Goal: Information Seeking & Learning: Learn about a topic

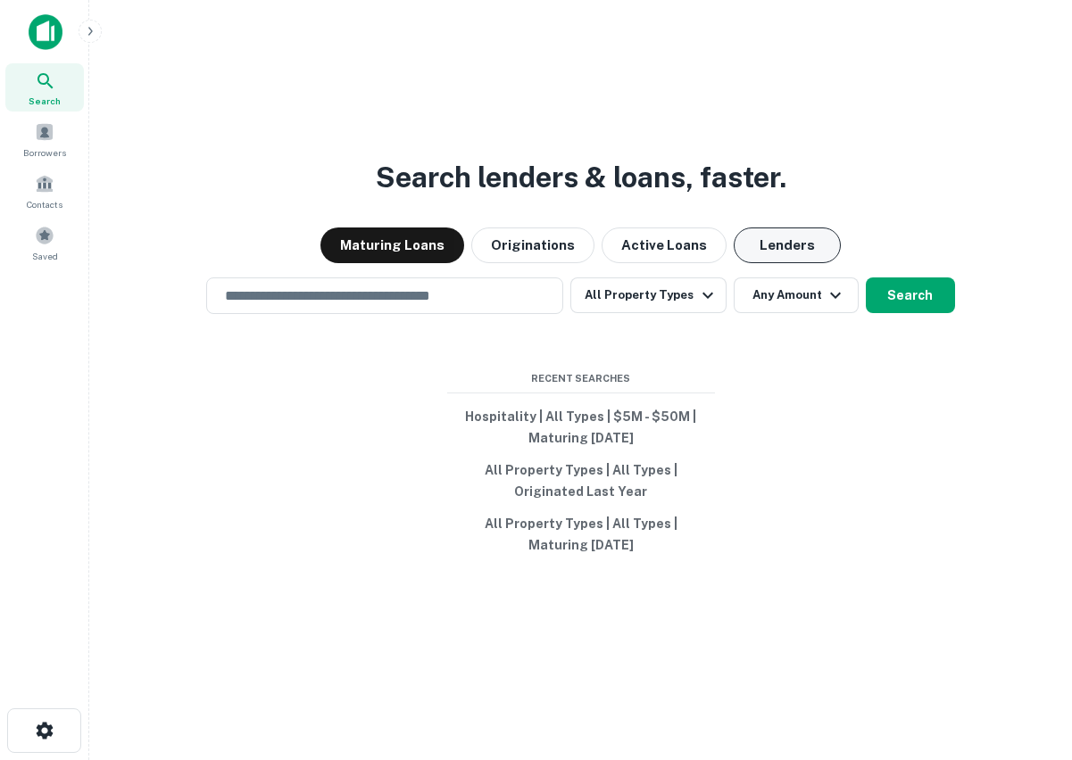
click at [788, 244] on button "Lenders" at bounding box center [787, 246] width 107 height 36
click at [358, 295] on input "text" at bounding box center [384, 296] width 341 height 21
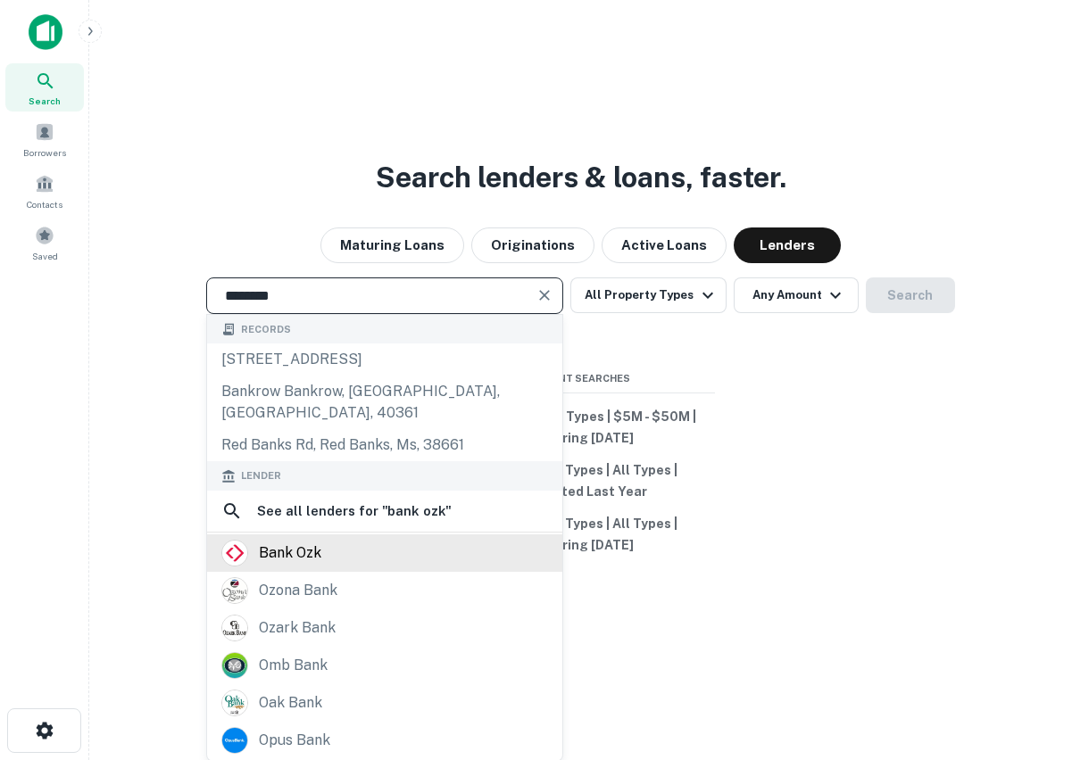
type input "********"
click at [294, 541] on div "bank ozk" at bounding box center [290, 553] width 62 height 27
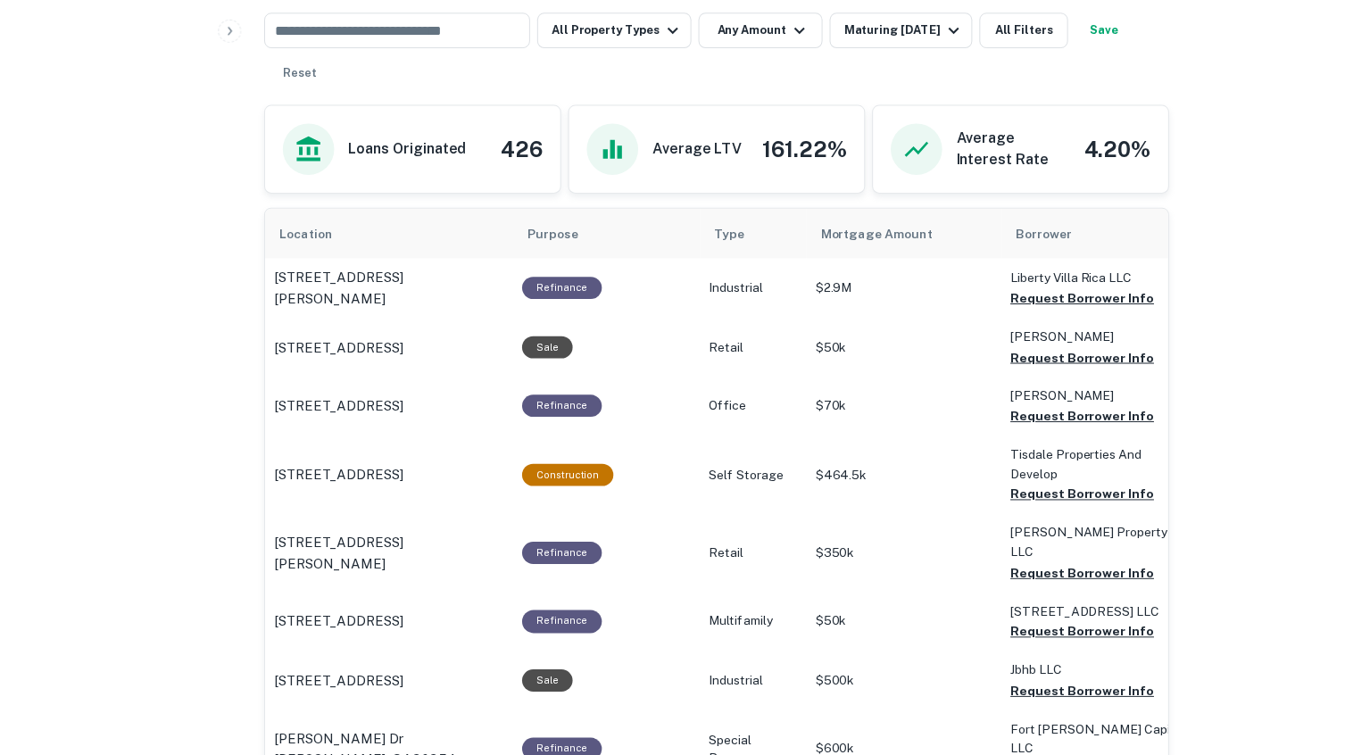
scroll to position [958, 0]
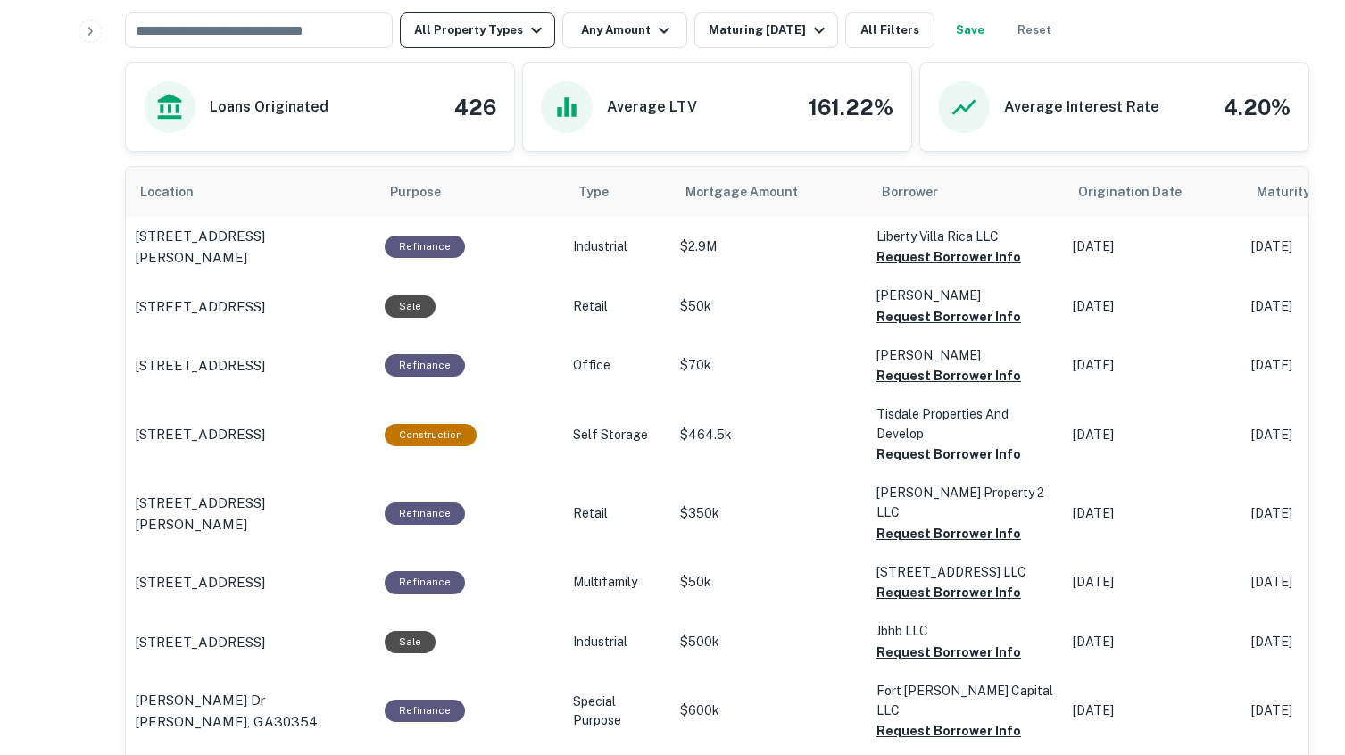
click at [510, 29] on button "All Property Types" at bounding box center [477, 30] width 155 height 36
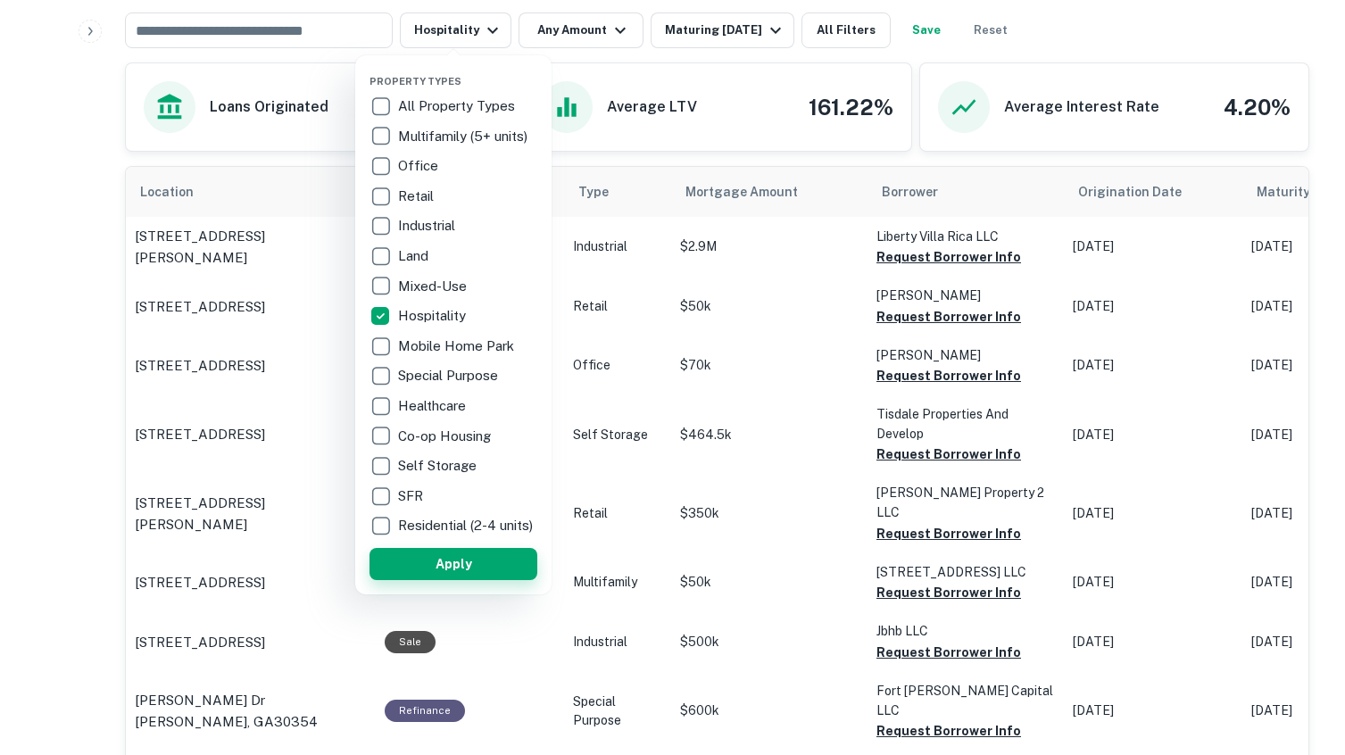
click at [443, 576] on button "Apply" at bounding box center [453, 564] width 168 height 32
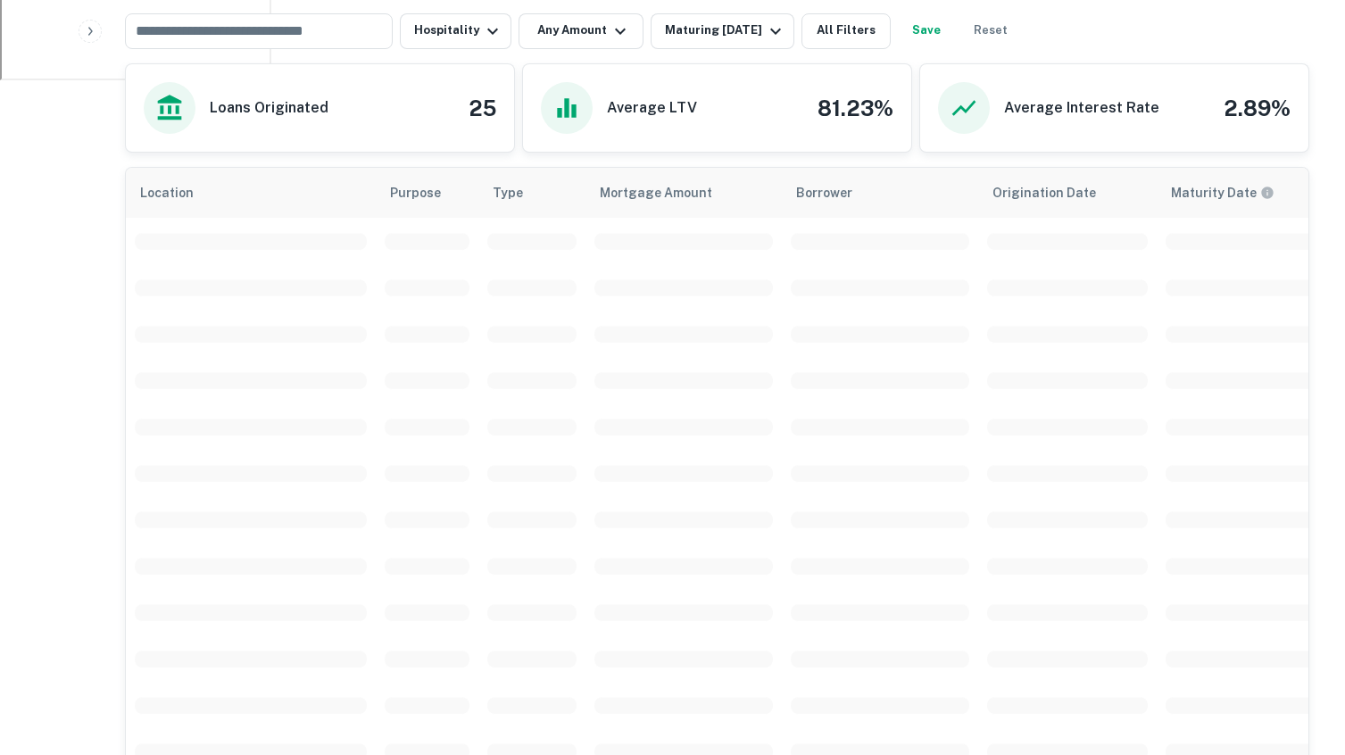
scroll to position [958, 0]
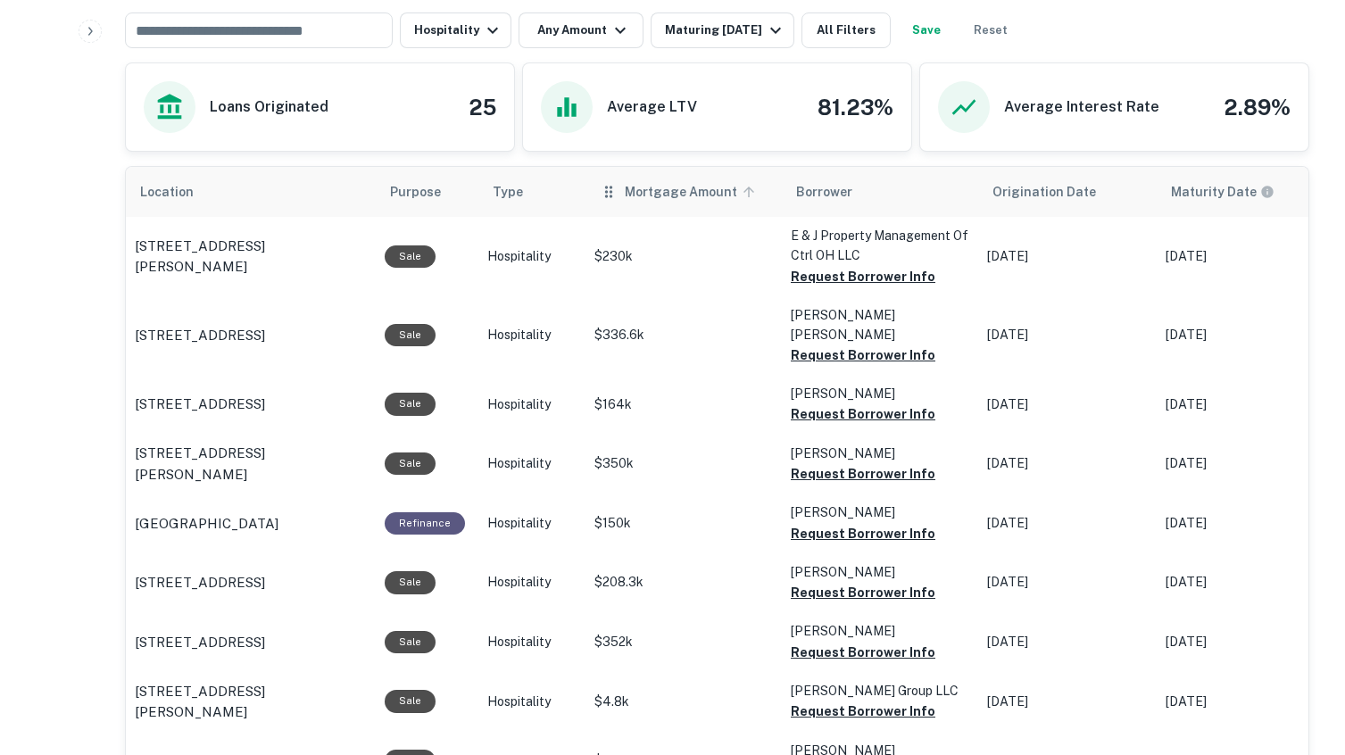
click at [695, 187] on span "Mortgage Amount" at bounding box center [693, 191] width 136 height 21
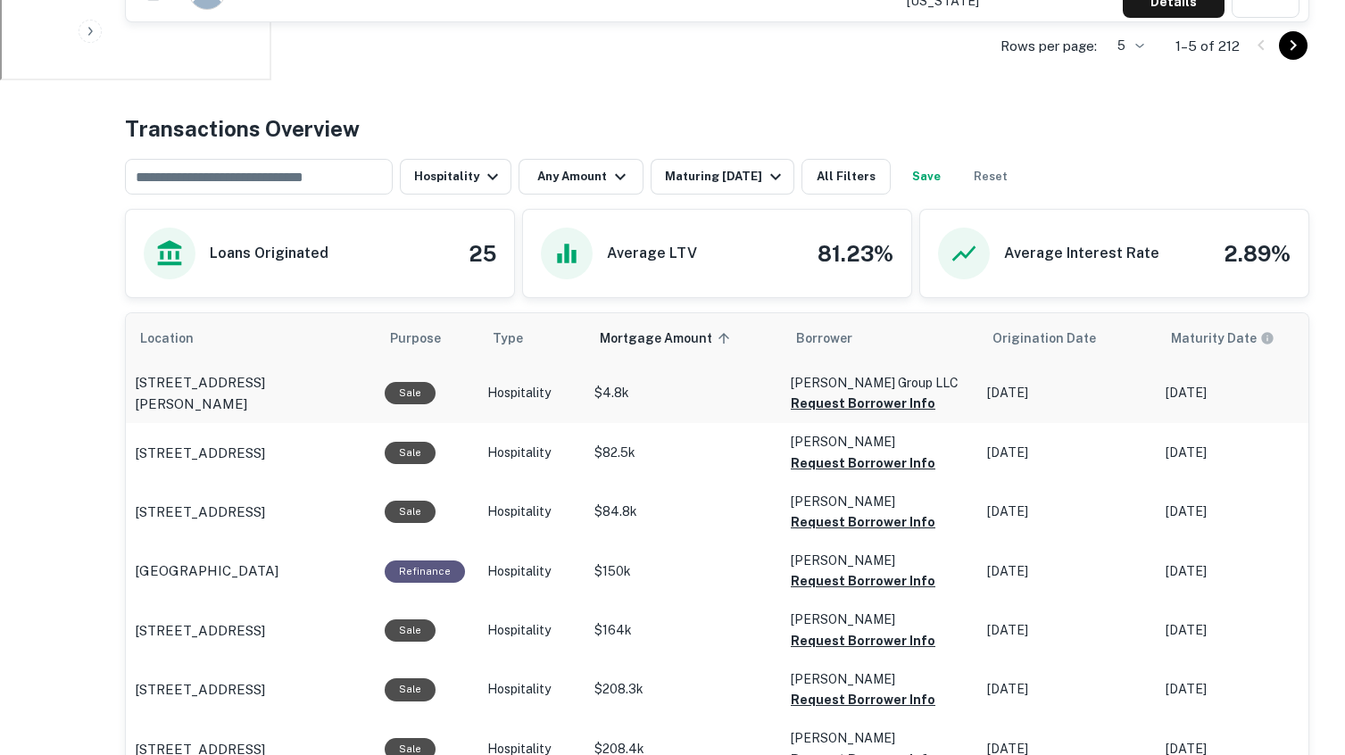
scroll to position [958, 0]
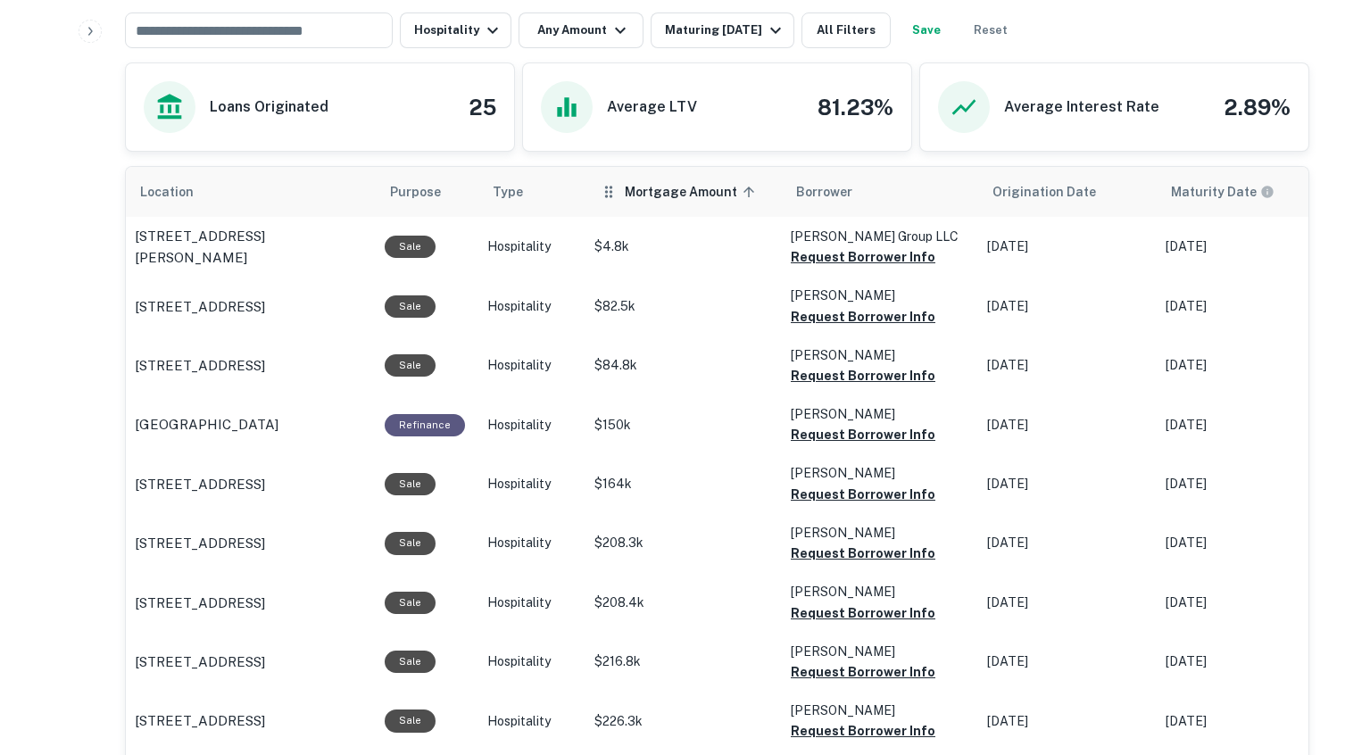
click at [713, 200] on span "Mortgage Amount sorted ascending" at bounding box center [693, 191] width 136 height 21
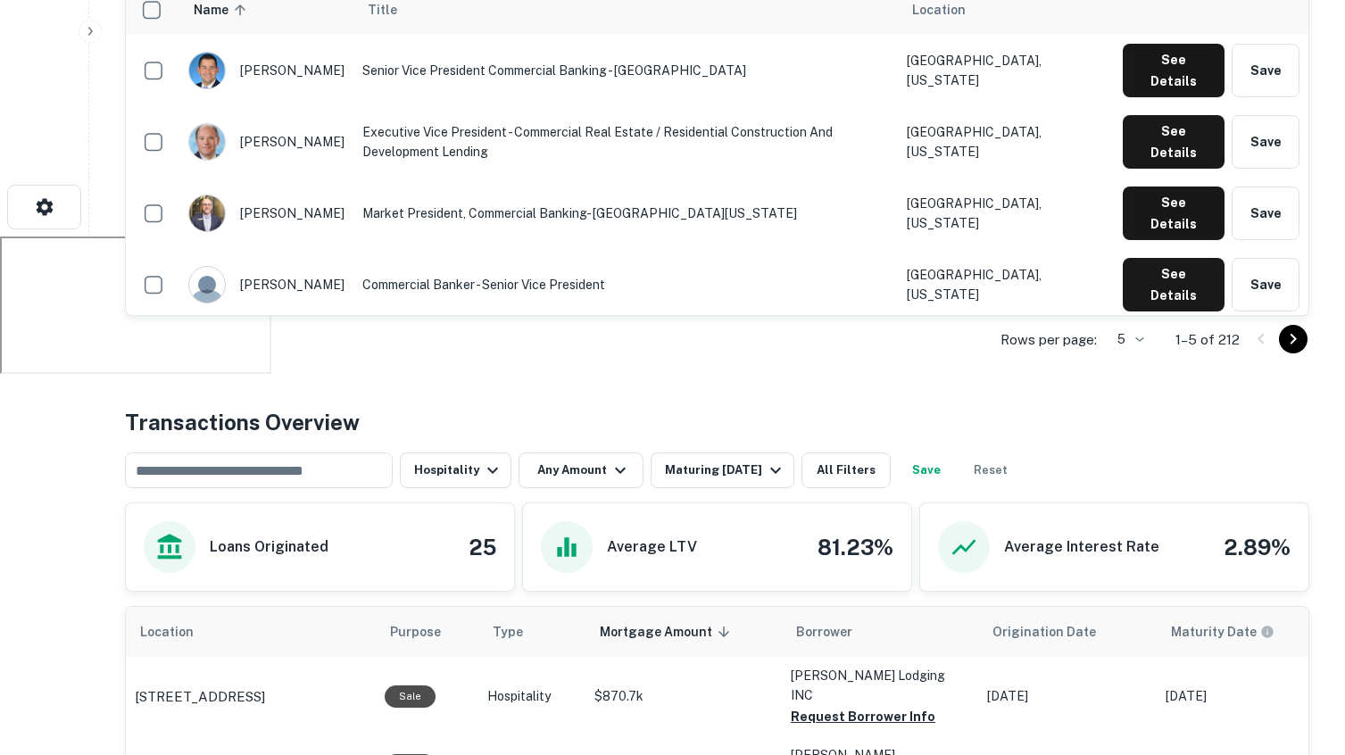
scroll to position [518, 0]
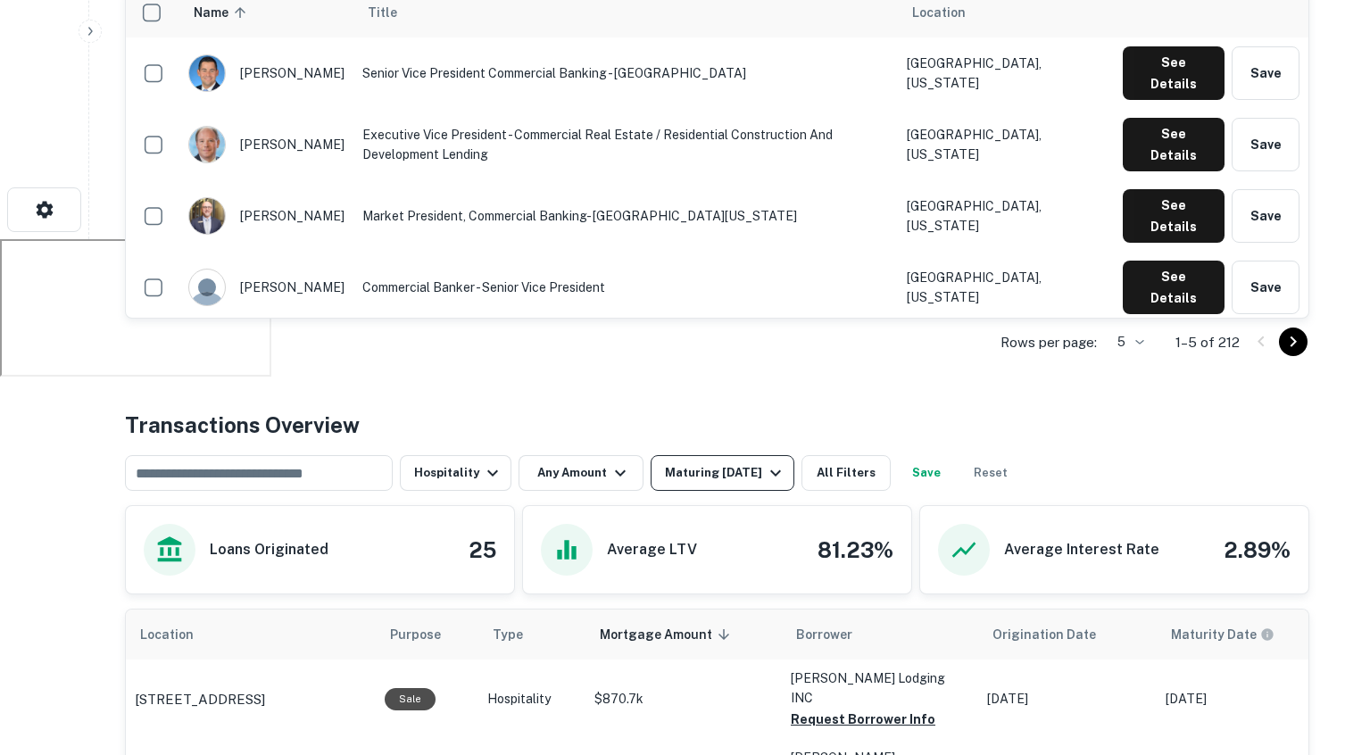
click at [772, 476] on icon "button" at bounding box center [775, 473] width 11 height 6
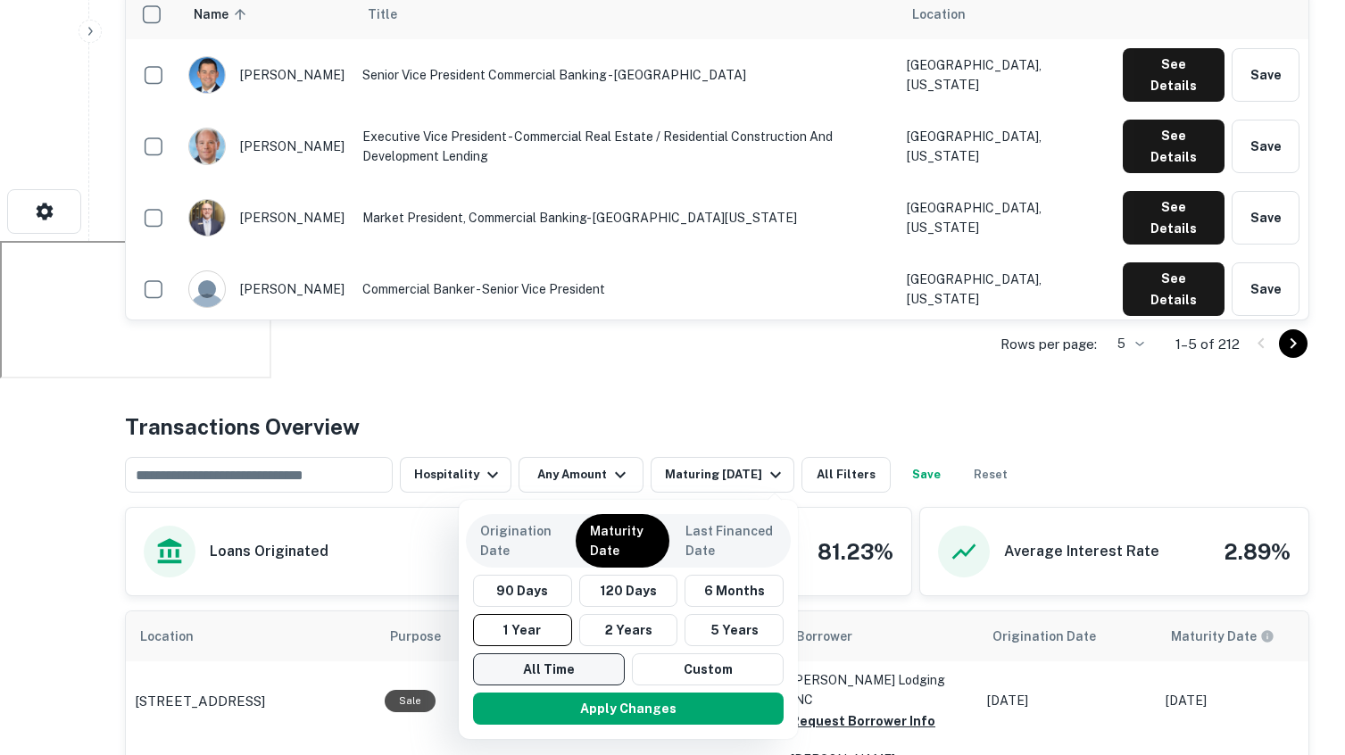
click at [586, 675] on button "All Time" at bounding box center [549, 669] width 152 height 32
click at [649, 703] on button "Apply Changes" at bounding box center [628, 709] width 311 height 32
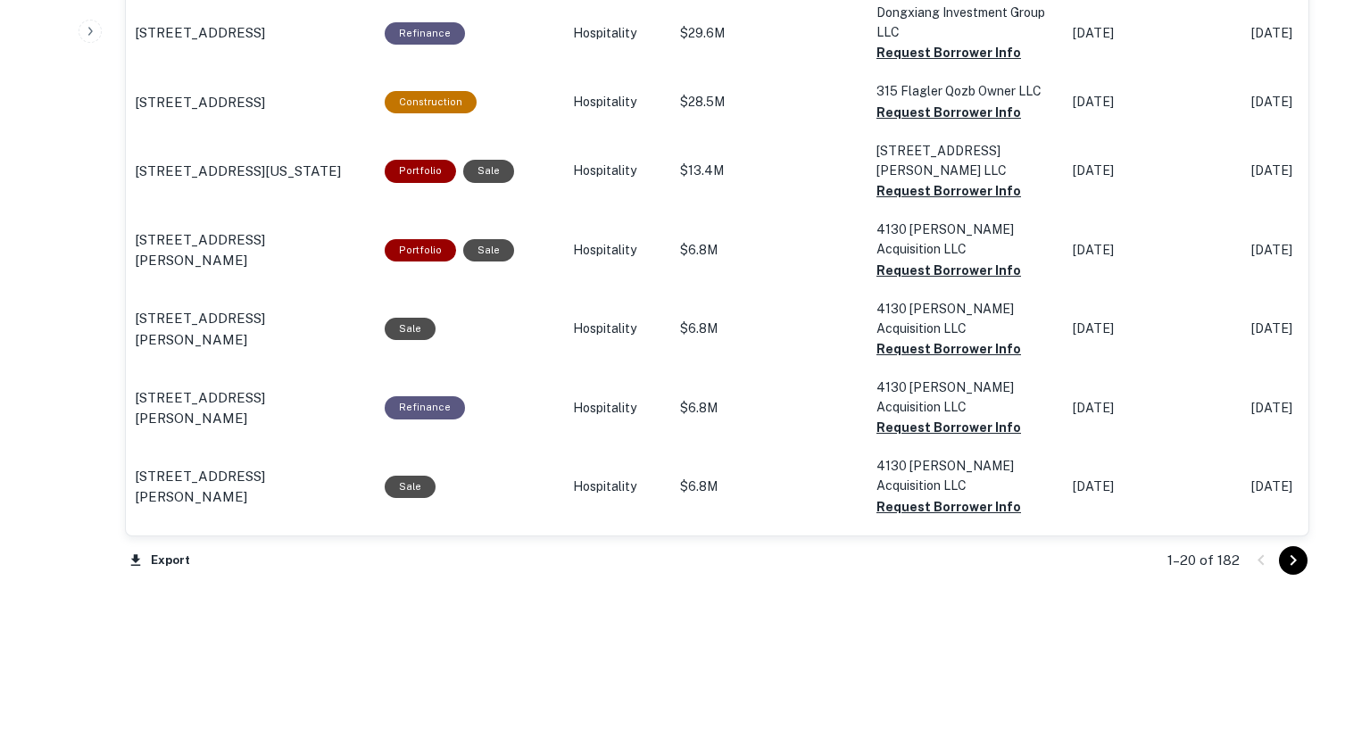
scroll to position [1855, 0]
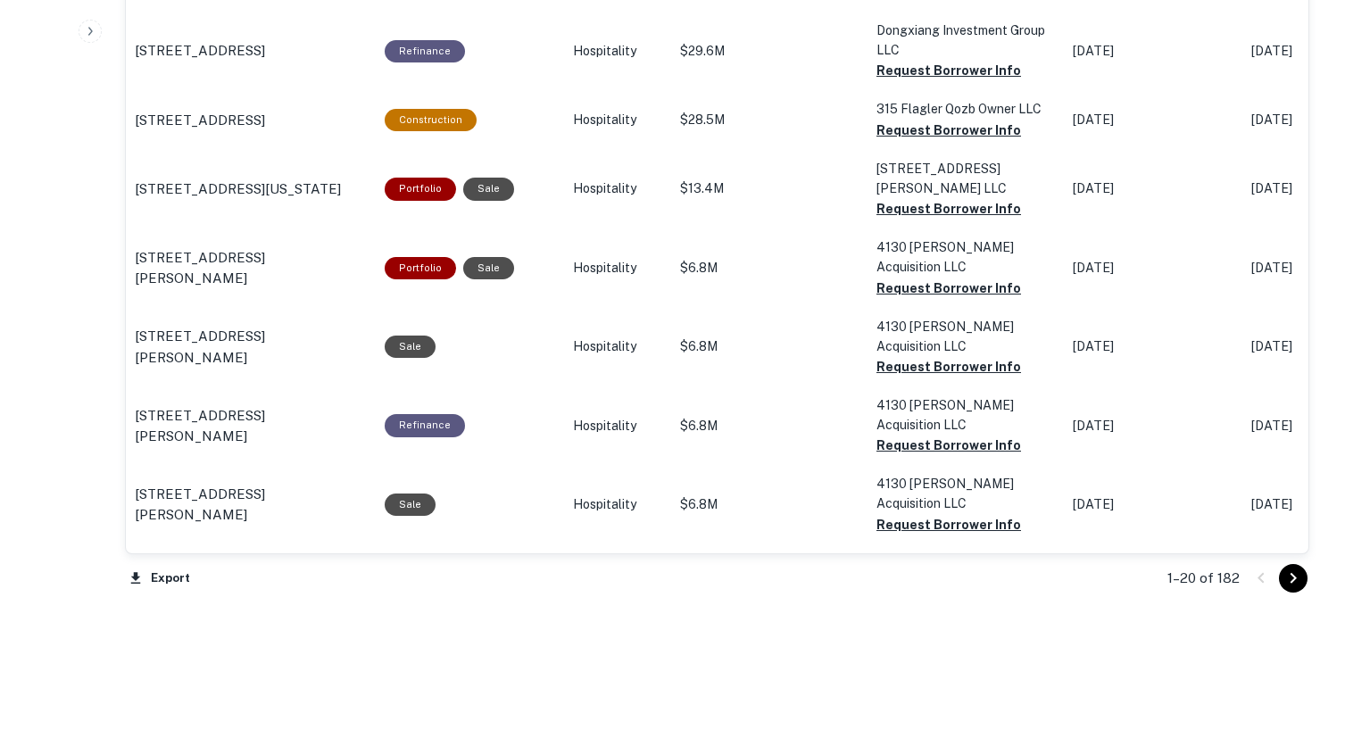
click at [1071, 576] on icon "Go to next page" at bounding box center [1292, 578] width 21 height 21
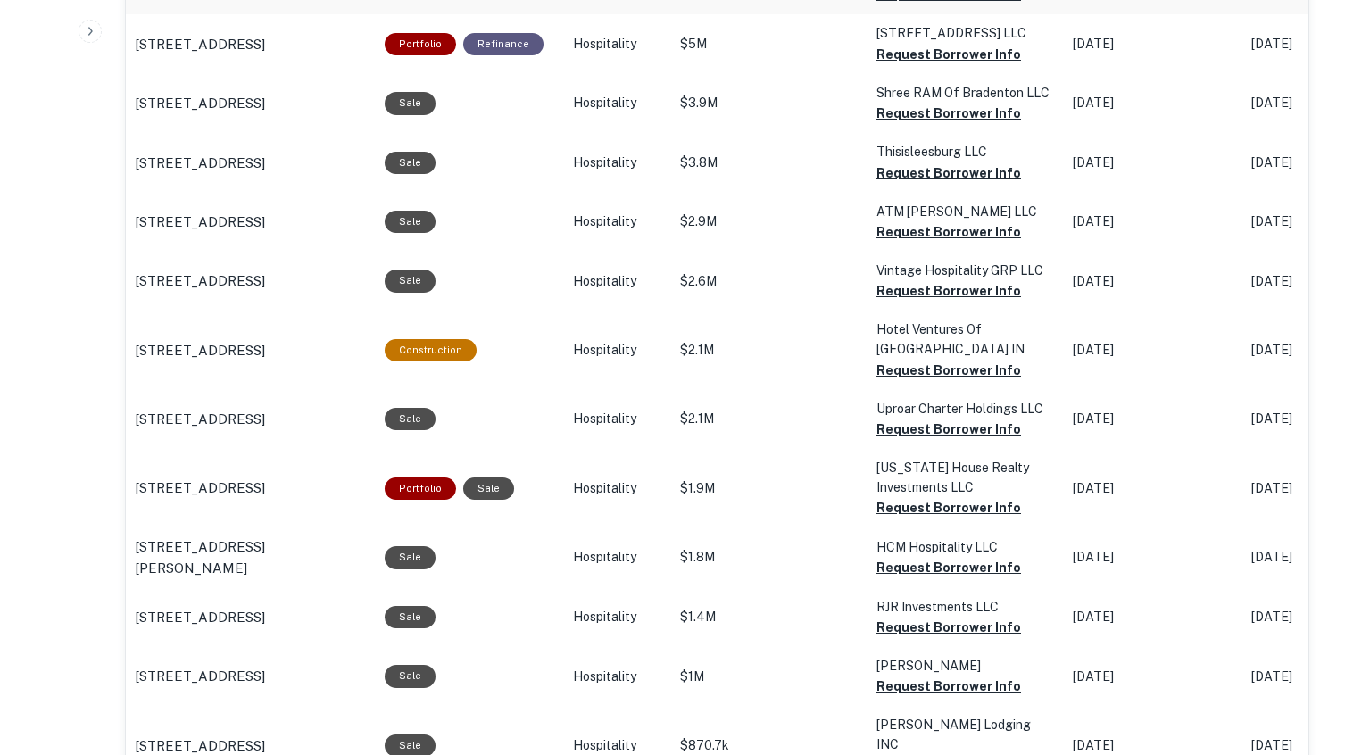
scroll to position [1854, 0]
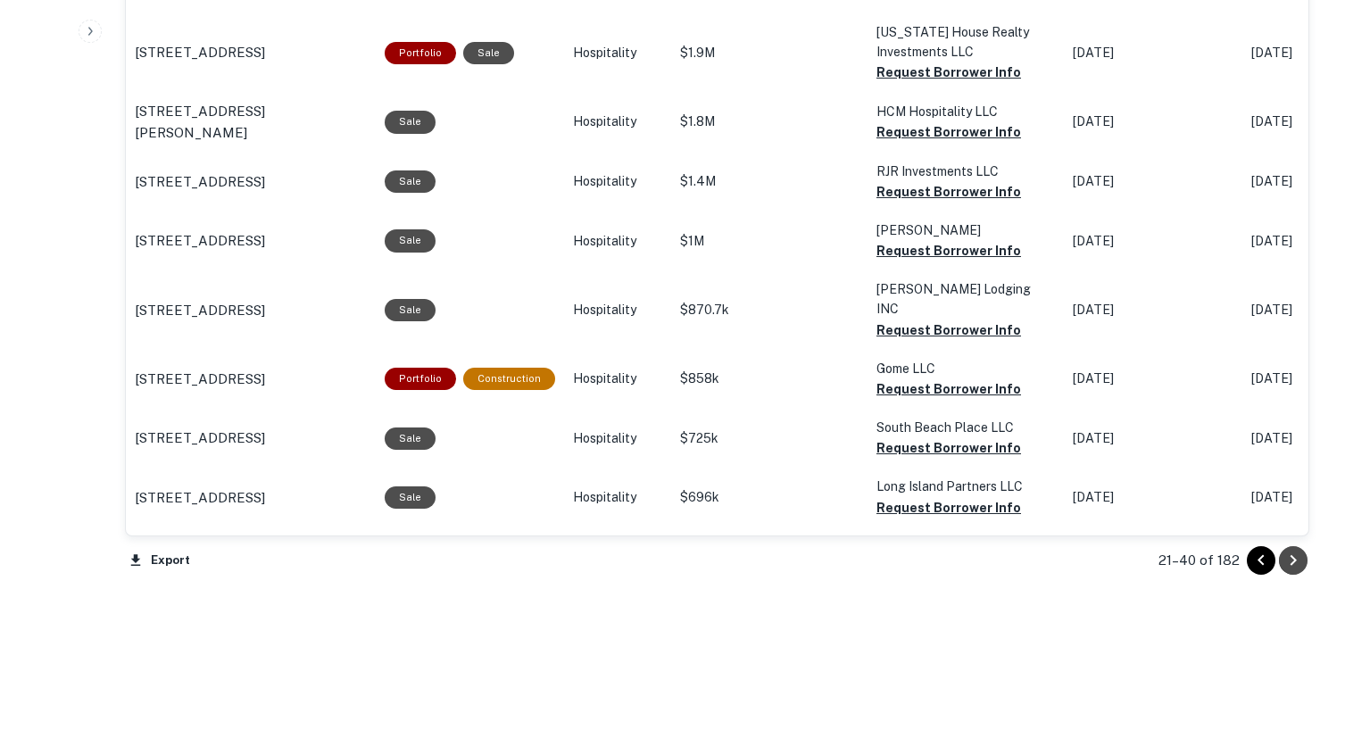
click at [1071, 560] on icon "Go to next page" at bounding box center [1292, 560] width 21 height 21
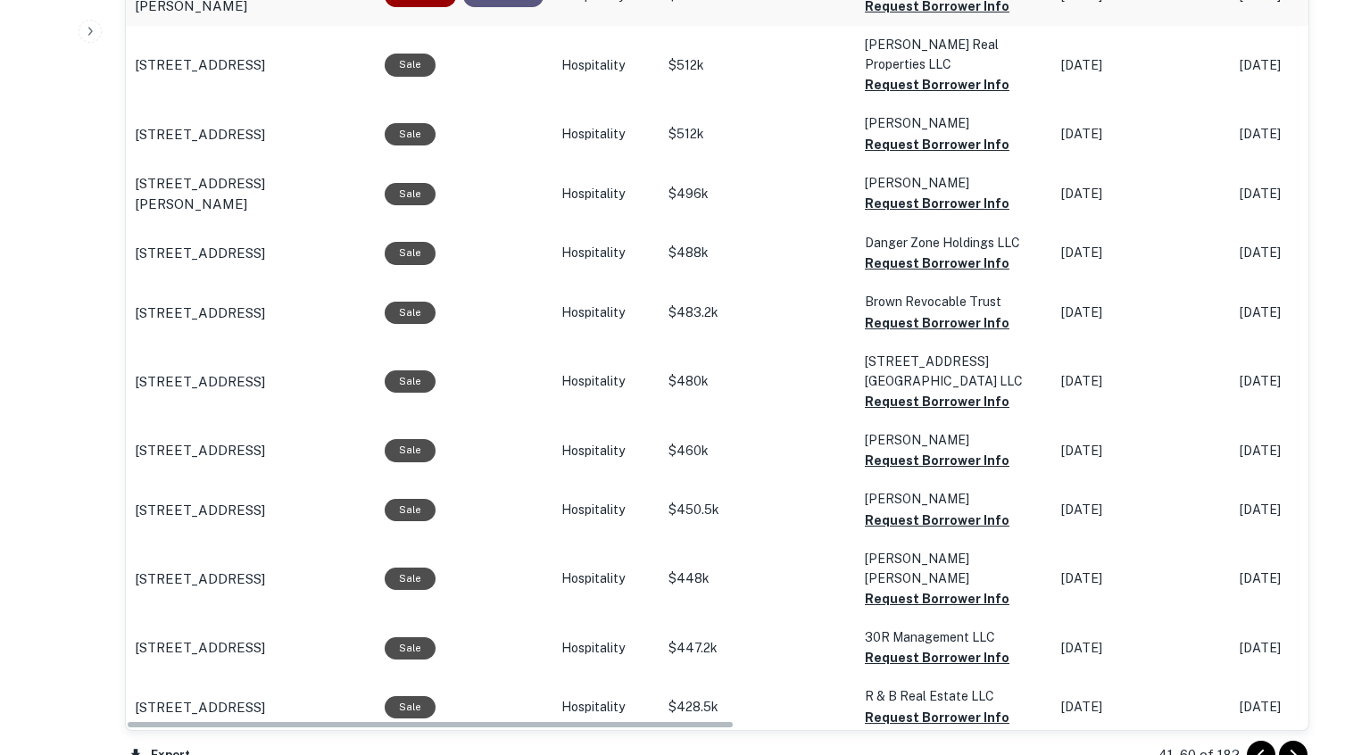
scroll to position [1838, 0]
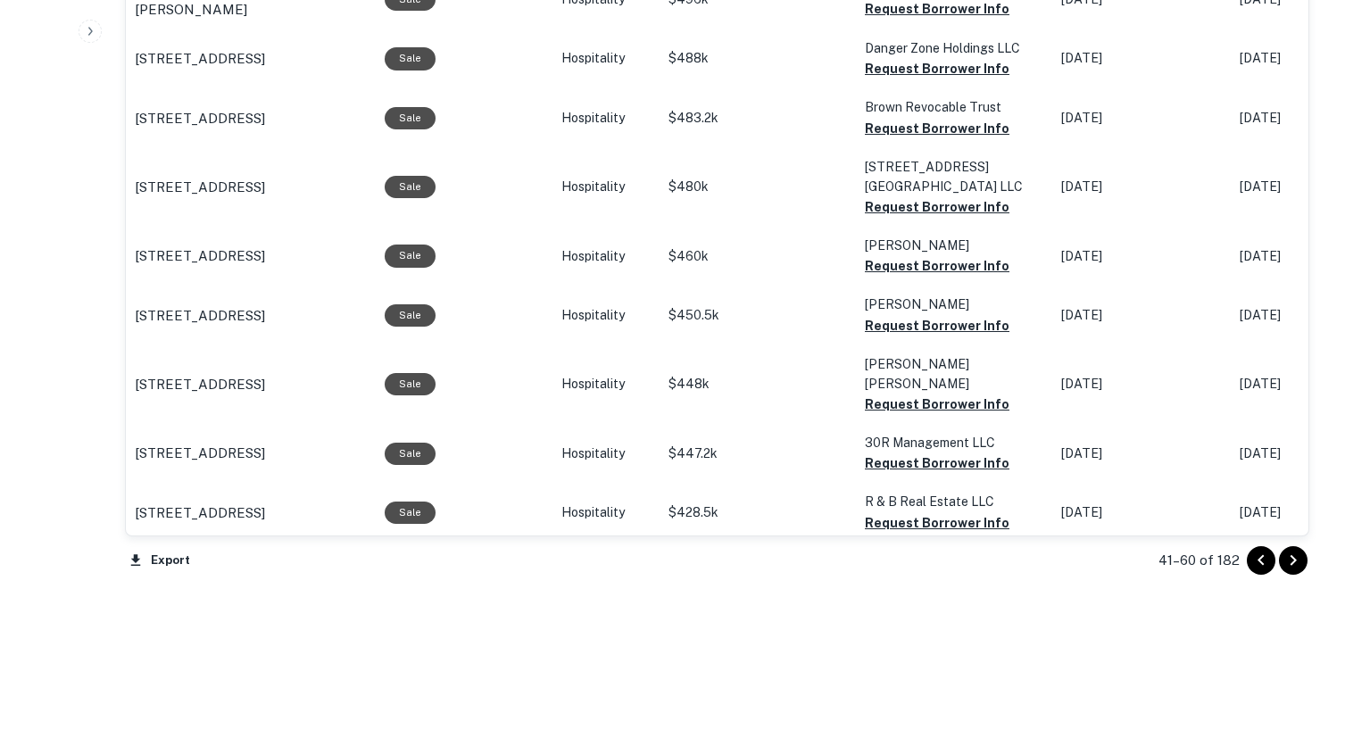
click at [1071, 561] on icon "Go to next page" at bounding box center [1293, 560] width 6 height 11
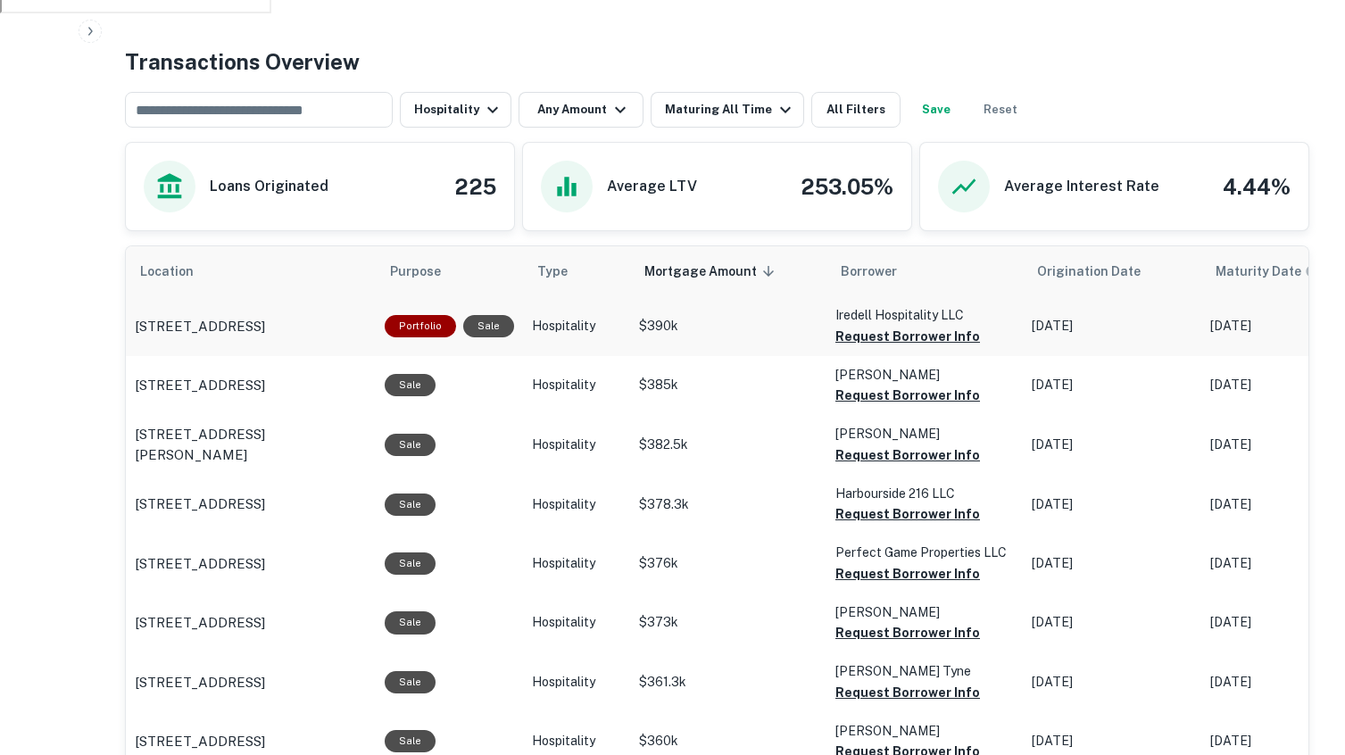
scroll to position [810, 0]
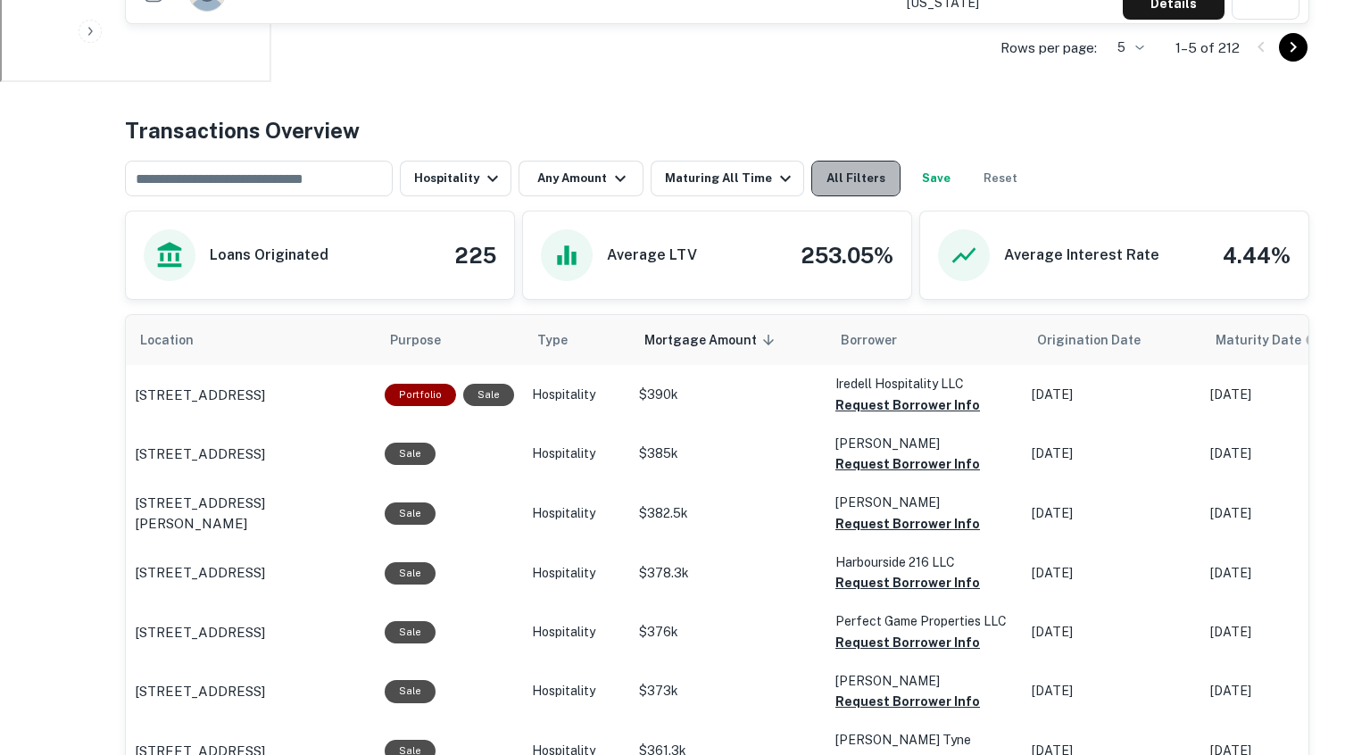
click at [819, 181] on button "All Filters" at bounding box center [855, 179] width 89 height 36
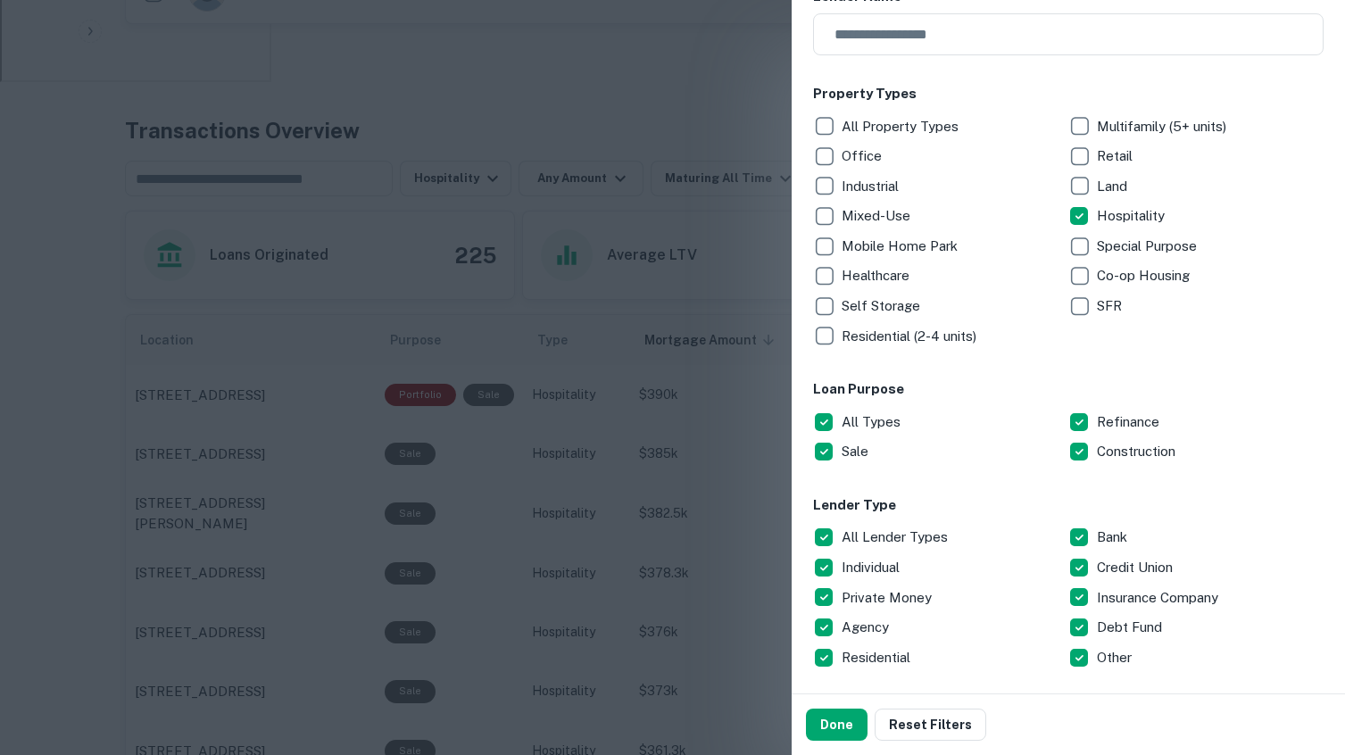
scroll to position [0, 0]
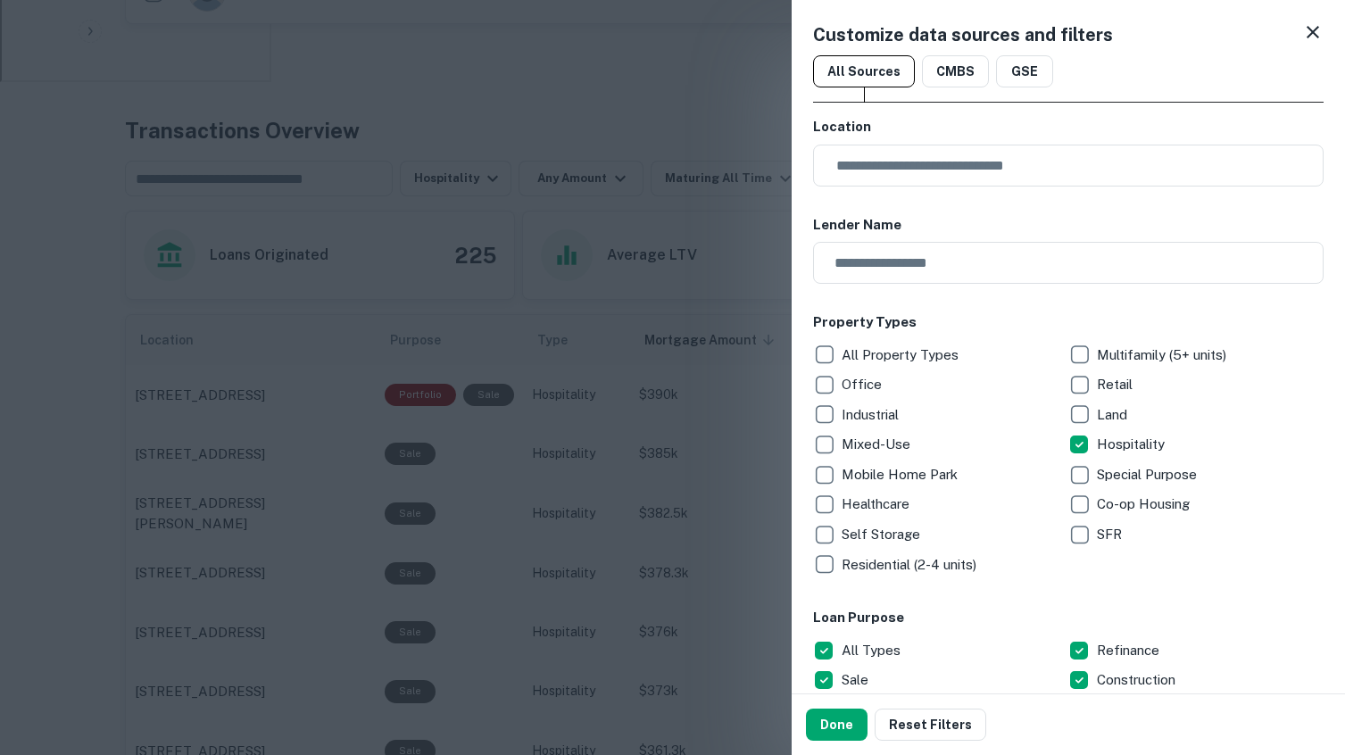
click at [1071, 33] on icon at bounding box center [1312, 31] width 21 height 21
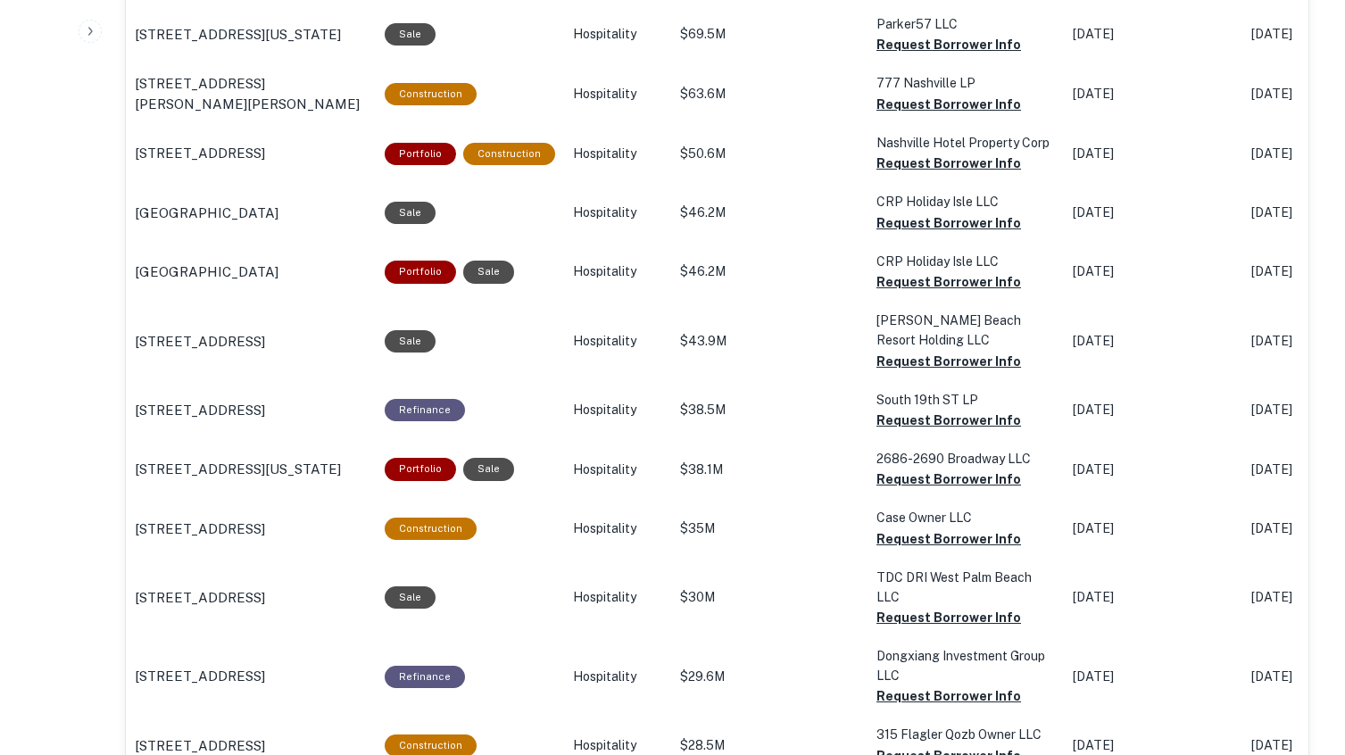
scroll to position [1873, 0]
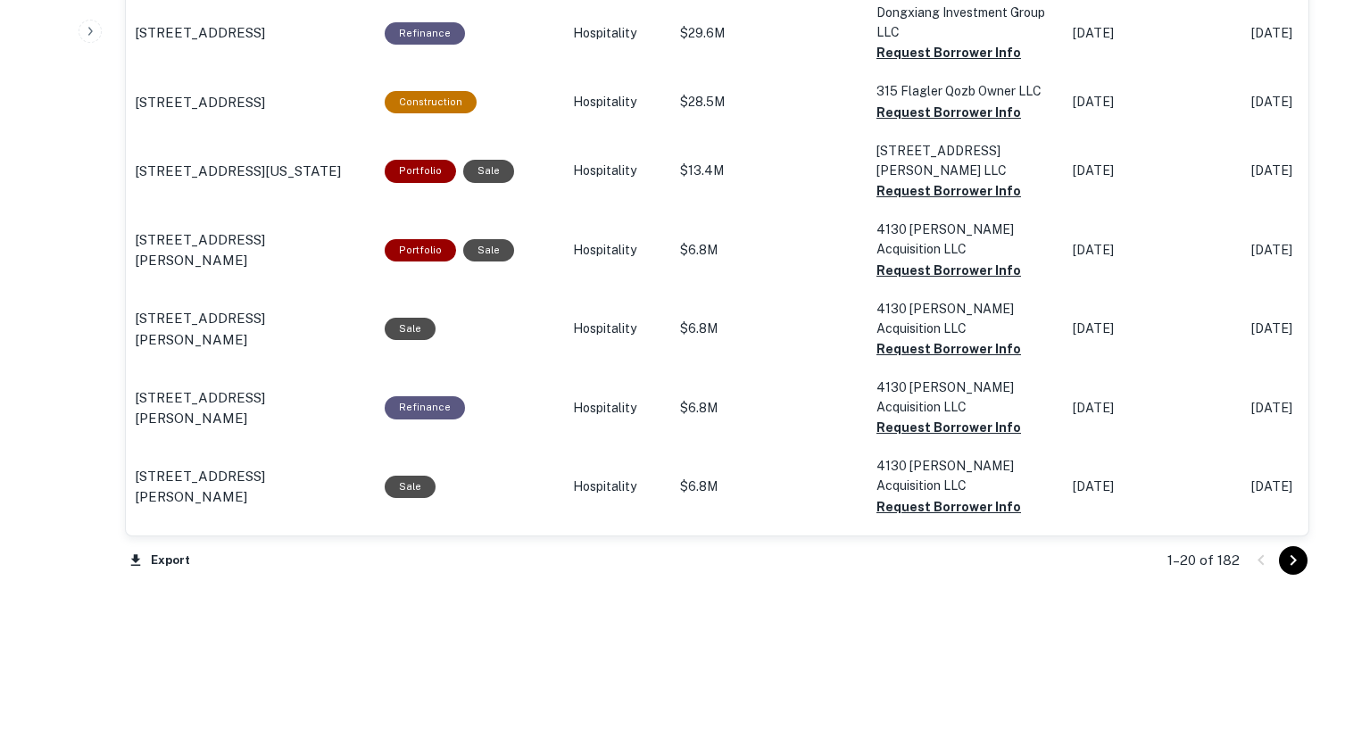
click at [1071, 553] on icon "Go to next page" at bounding box center [1292, 560] width 21 height 21
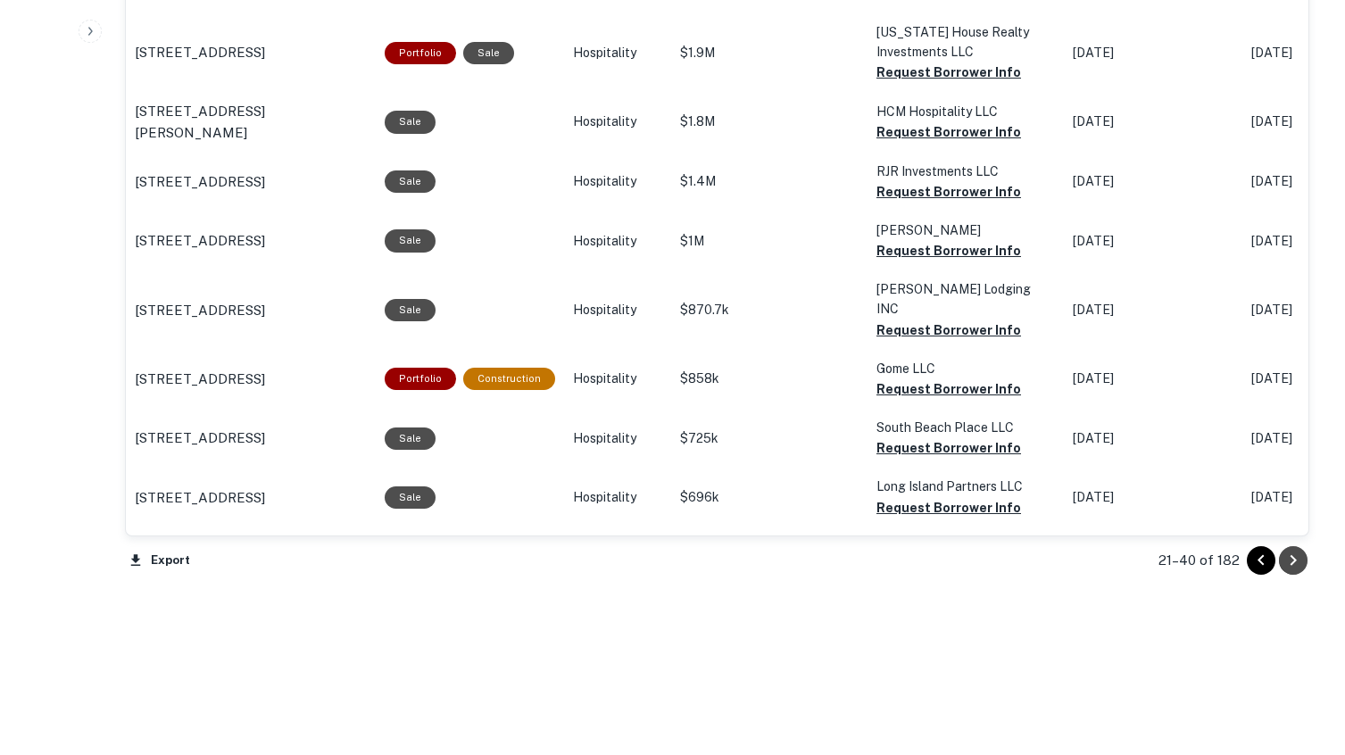
click at [1071, 560] on icon "Go to next page" at bounding box center [1292, 560] width 21 height 21
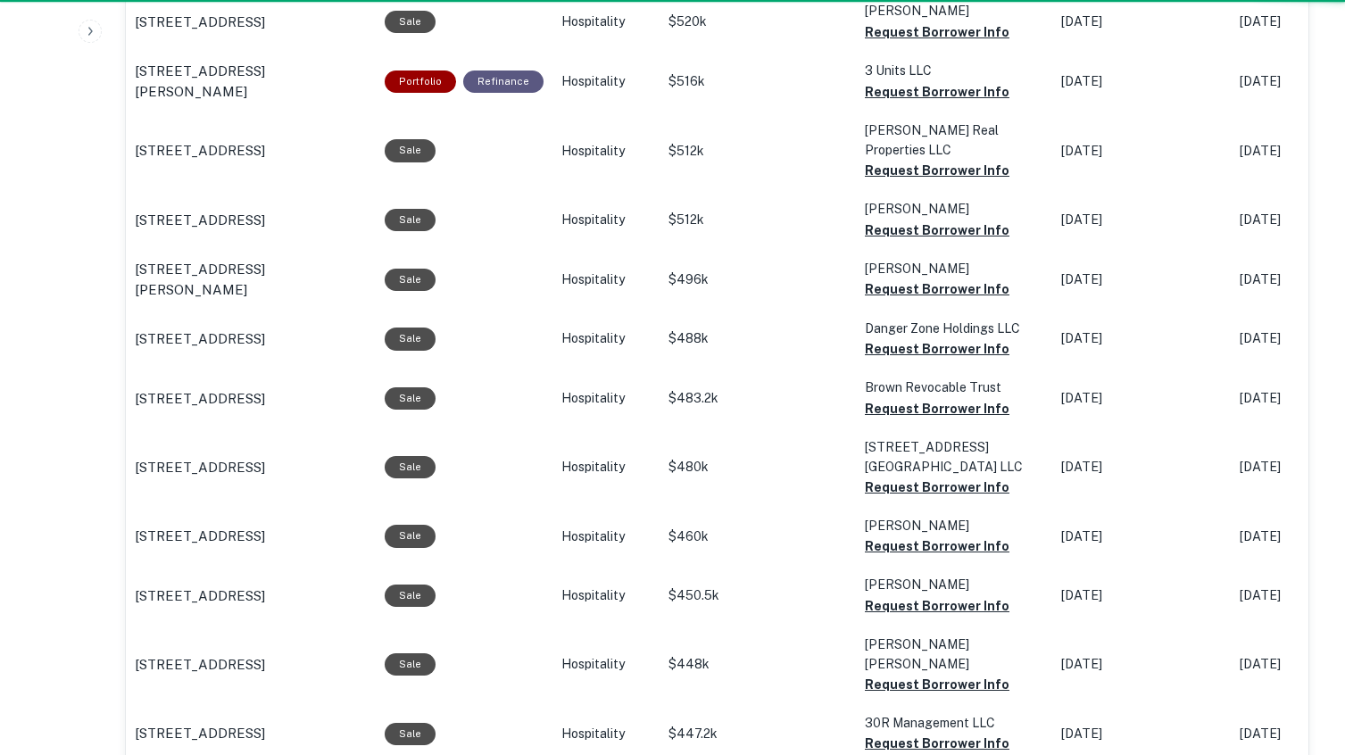
scroll to position [1838, 0]
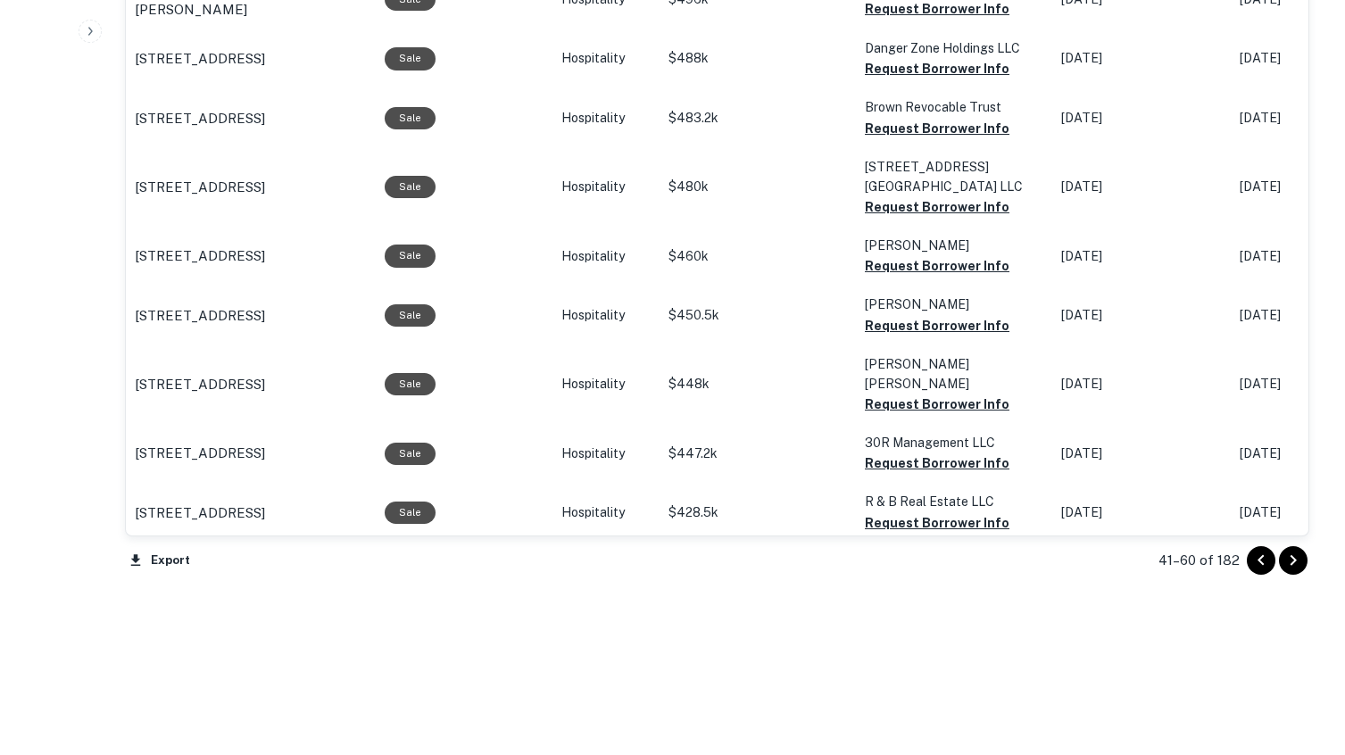
click at [1071, 555] on icon "Go to next page" at bounding box center [1292, 560] width 21 height 21
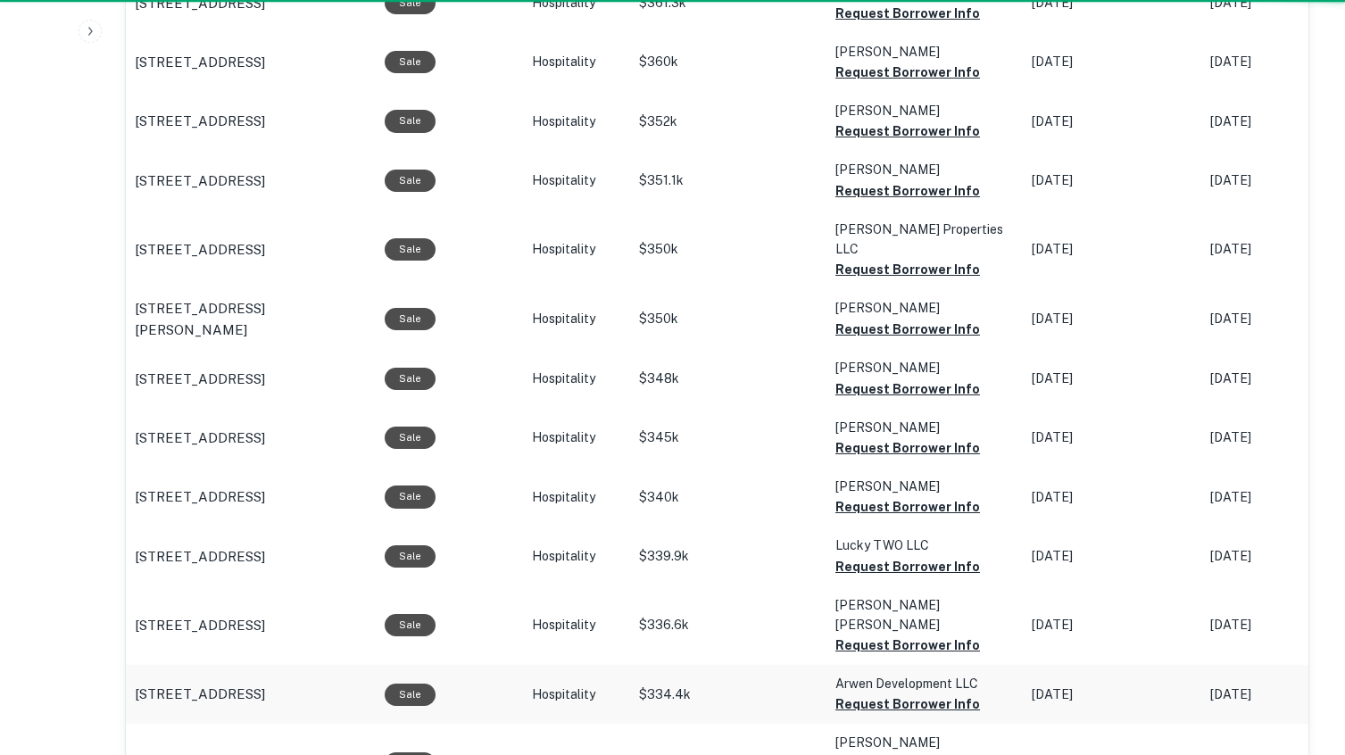
scroll to position [1838, 0]
